Goal: Task Accomplishment & Management: Use online tool/utility

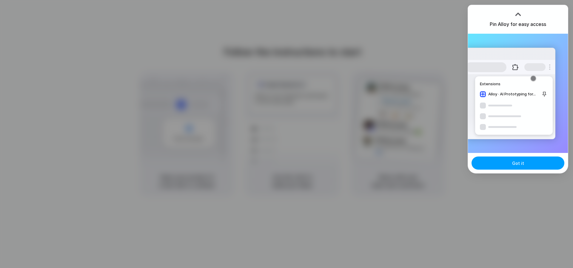
click at [516, 166] on span "Got it" at bounding box center [518, 163] width 12 height 6
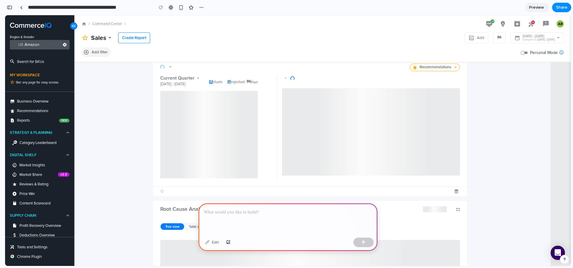
scroll to position [28, 0]
click at [200, 7] on div "button" at bounding box center [201, 7] width 5 height 5
click at [292, 27] on div "Duplicate Delete" at bounding box center [286, 134] width 573 height 268
click at [260, 217] on div at bounding box center [287, 219] width 179 height 32
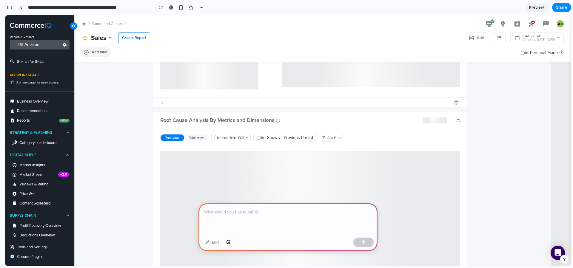
scroll to position [0, 0]
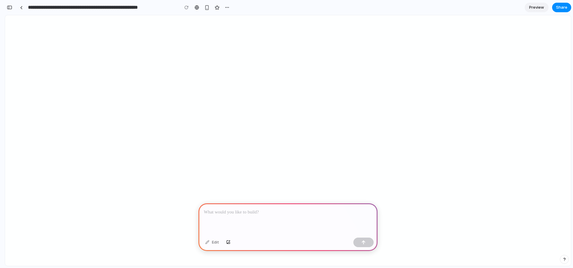
click at [303, 219] on div at bounding box center [287, 219] width 179 height 32
